Goal: Navigation & Orientation: Find specific page/section

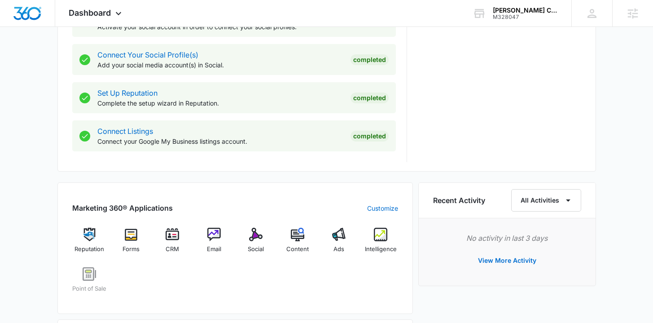
scroll to position [450, 0]
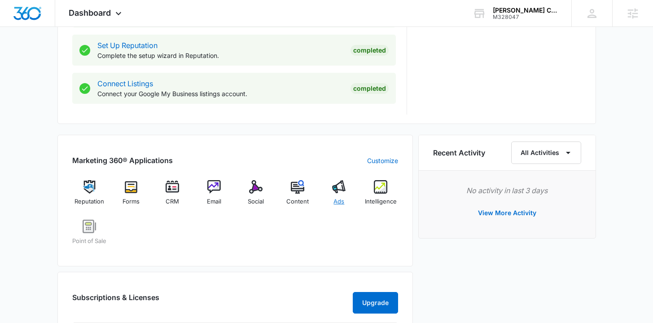
click at [338, 198] on span "Ads" at bounding box center [339, 201] width 11 height 9
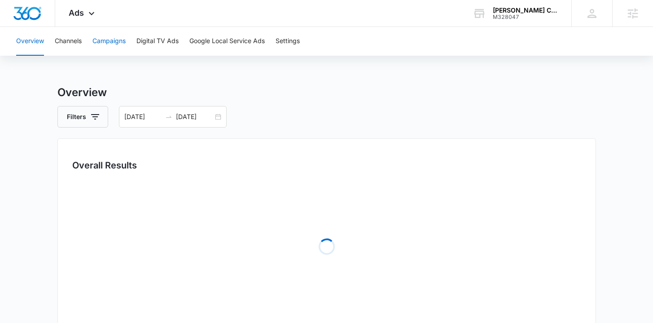
click at [120, 38] on button "Campaigns" at bounding box center [109, 41] width 33 height 29
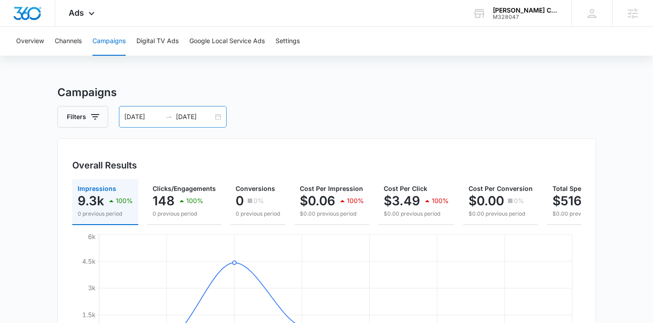
click at [218, 116] on div "07/24/2025 07/31/2025" at bounding box center [173, 117] width 108 height 22
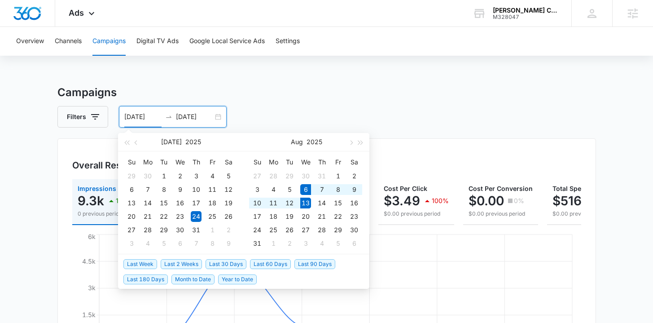
click at [146, 262] on span "Last Week" at bounding box center [140, 264] width 34 height 10
type input "08/06/2025"
type input "08/13/2025"
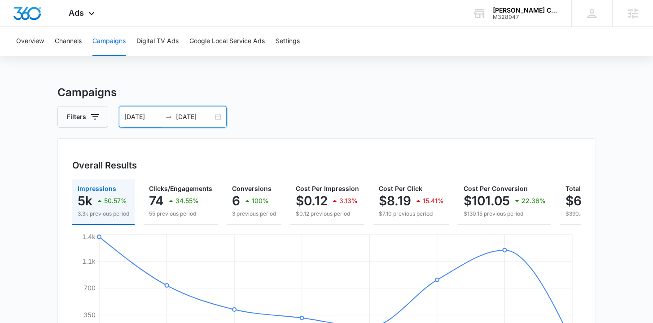
click at [214, 115] on div "08/06/2025 08/13/2025" at bounding box center [173, 117] width 108 height 22
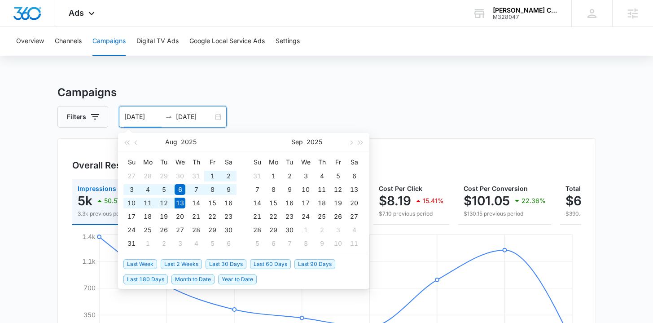
click at [194, 262] on span "Last 2 Weeks" at bounding box center [181, 264] width 41 height 10
type input "07/30/2025"
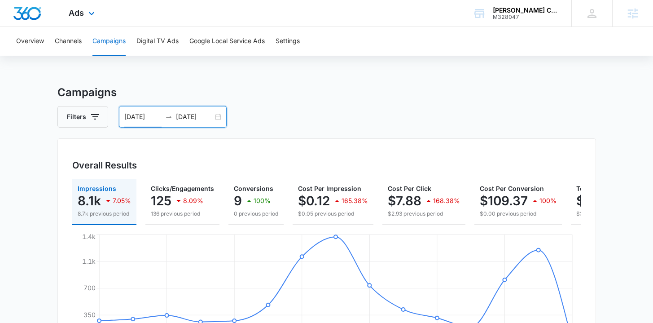
click at [30, 18] on img "Dashboard" at bounding box center [27, 13] width 29 height 13
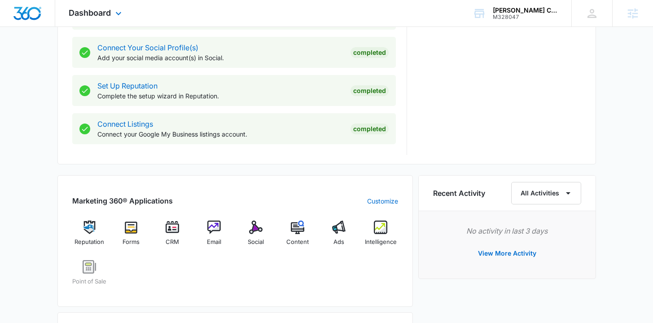
scroll to position [408, 0]
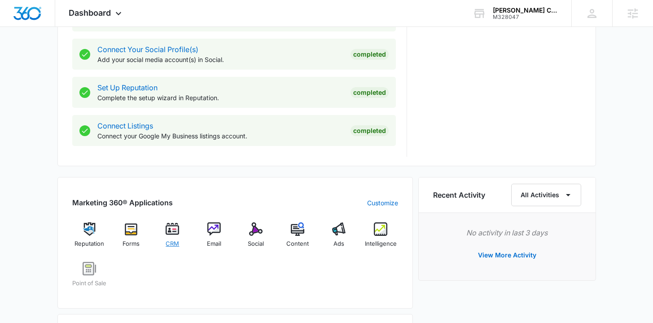
click at [170, 232] on img at bounding box center [172, 228] width 13 height 13
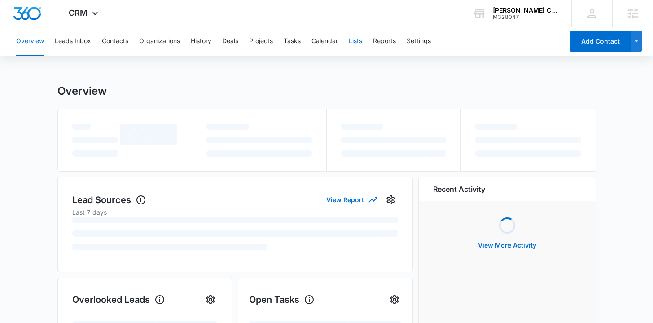
click at [358, 40] on button "Lists" at bounding box center [355, 41] width 13 height 29
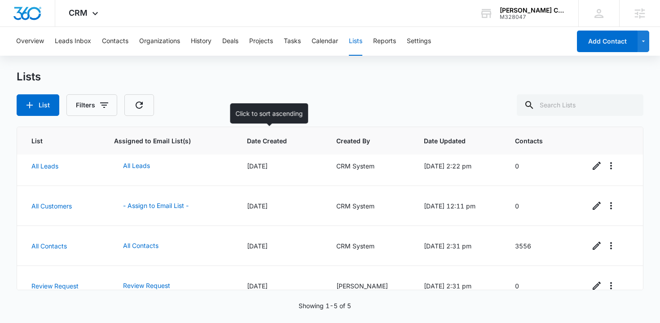
scroll to position [9, 0]
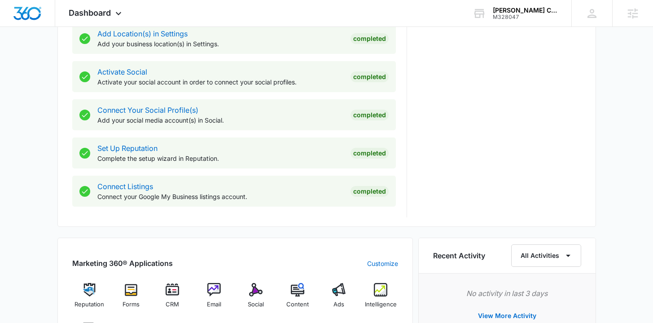
scroll to position [530, 0]
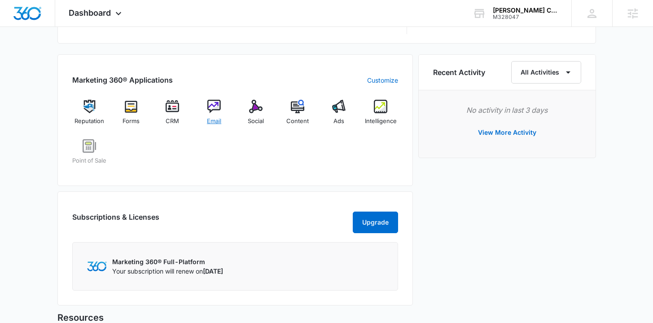
click at [221, 119] on div "Email" at bounding box center [214, 116] width 35 height 32
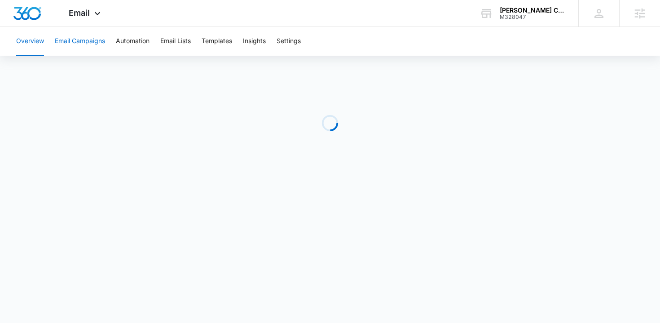
click at [97, 44] on button "Email Campaigns" at bounding box center [80, 41] width 50 height 29
click at [269, 42] on div "Overview Email Campaigns Automation Email Lists Templates Insights Settings" at bounding box center [330, 41] width 639 height 29
click at [265, 42] on button "Insights" at bounding box center [254, 41] width 23 height 29
click at [88, 31] on button "Email Campaigns" at bounding box center [80, 41] width 50 height 29
click at [263, 39] on button "Insights" at bounding box center [254, 41] width 23 height 29
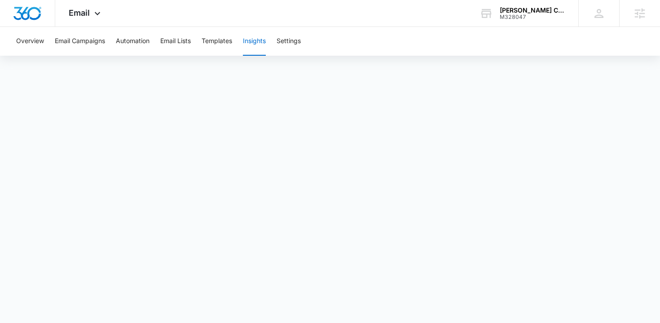
click at [254, 40] on button "Insights" at bounding box center [254, 41] width 23 height 29
click at [276, 39] on div "Overview Email Campaigns Automation Email Lists Templates Insights Settings" at bounding box center [330, 41] width 639 height 29
click at [300, 39] on button "Settings" at bounding box center [289, 41] width 24 height 29
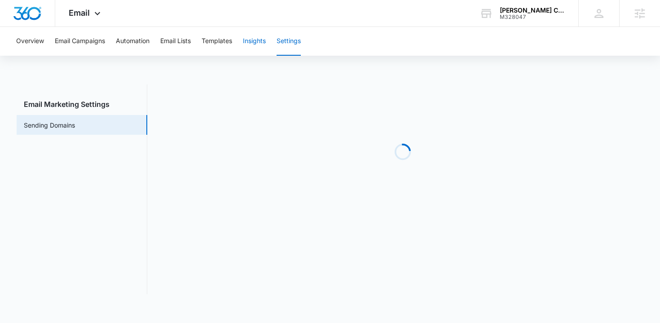
click at [266, 40] on button "Insights" at bounding box center [254, 41] width 23 height 29
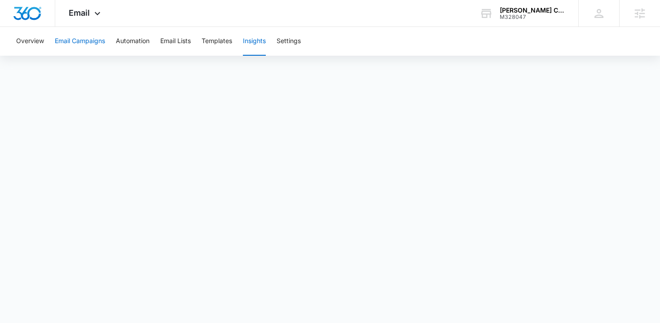
click at [79, 40] on button "Email Campaigns" at bounding box center [80, 41] width 50 height 29
click at [186, 37] on button "Email Lists" at bounding box center [175, 41] width 31 height 29
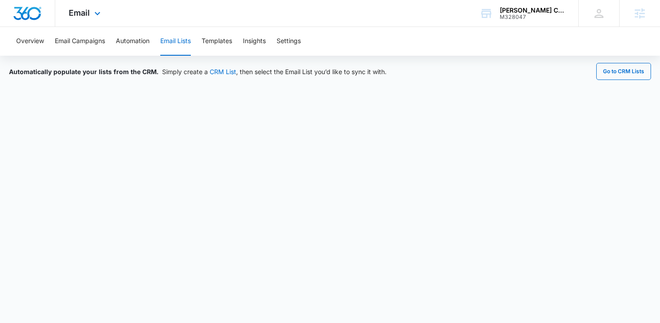
click at [27, 13] on img "Dashboard" at bounding box center [27, 13] width 29 height 13
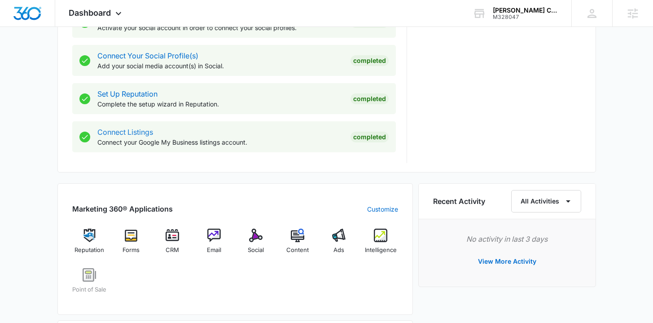
scroll to position [530, 0]
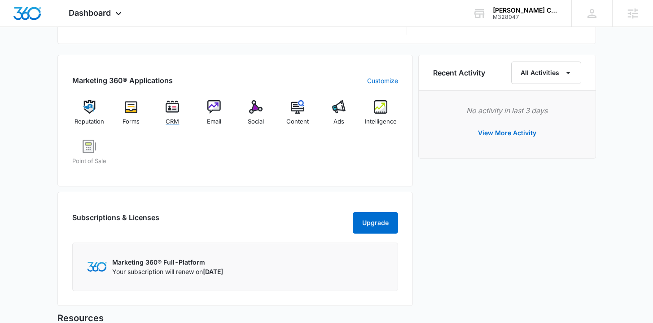
click at [169, 110] on img at bounding box center [172, 106] width 13 height 13
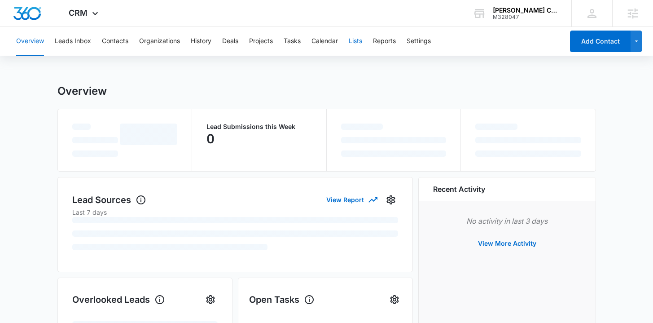
click at [361, 41] on button "Lists" at bounding box center [355, 41] width 13 height 29
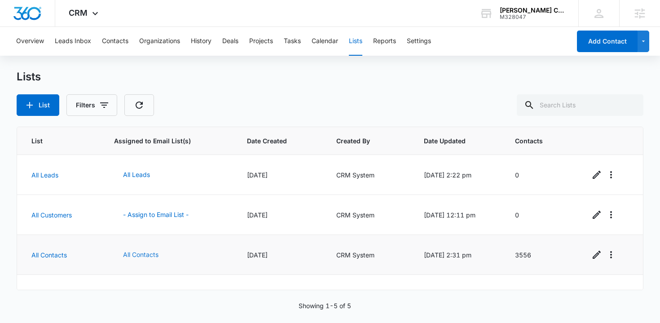
click at [141, 256] on button "All Contacts" at bounding box center [140, 255] width 53 height 22
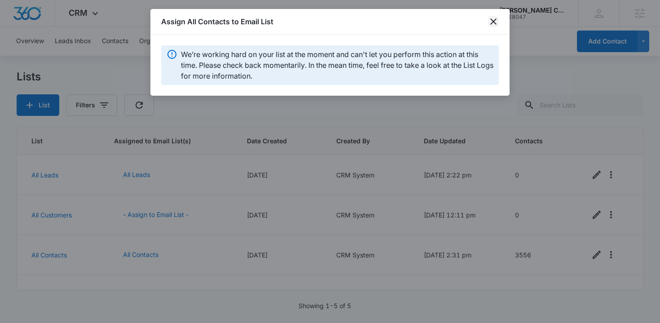
click at [494, 22] on icon "close" at bounding box center [493, 21] width 6 height 6
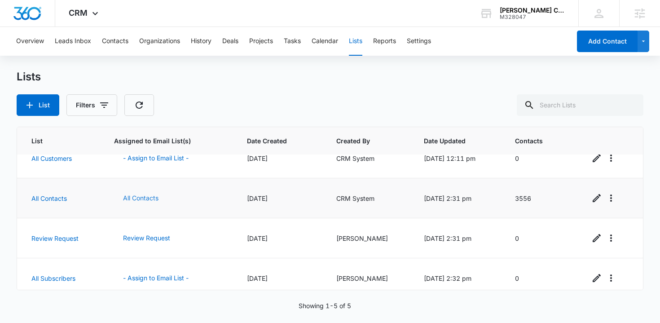
scroll to position [23, 0]
